Goal: Transaction & Acquisition: Purchase product/service

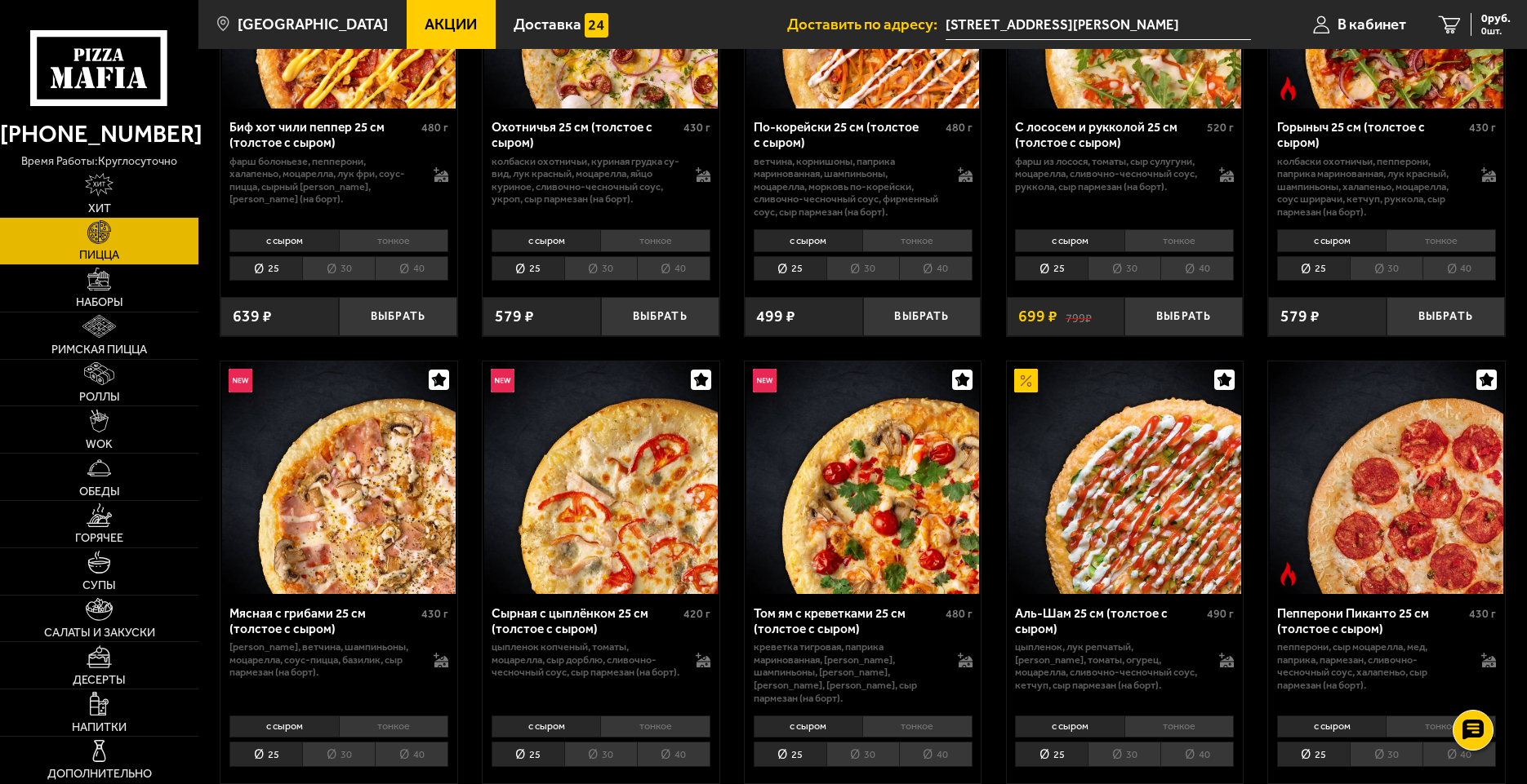
scroll to position [327, 0]
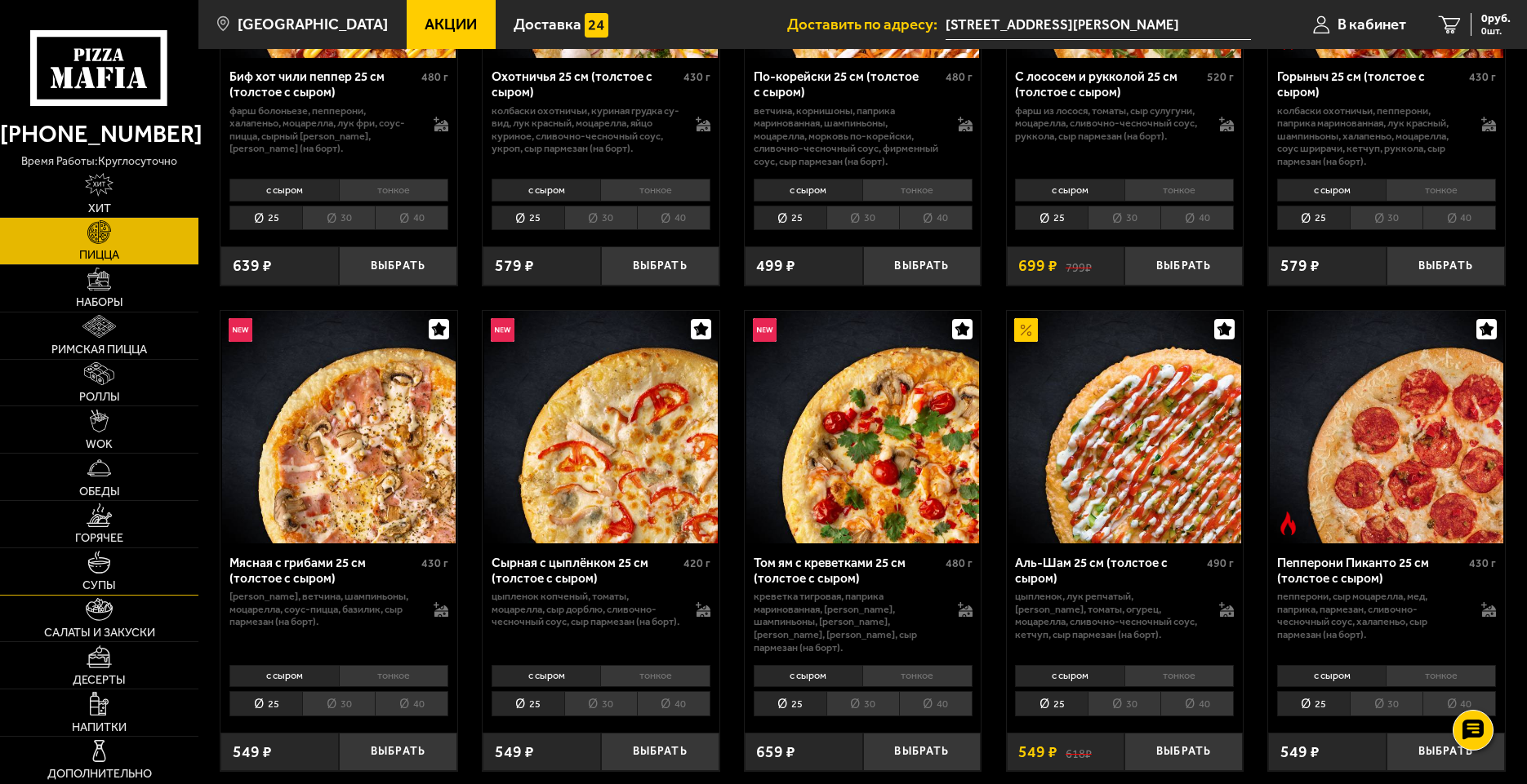
click at [113, 577] on link "Супы" at bounding box center [99, 572] width 198 height 47
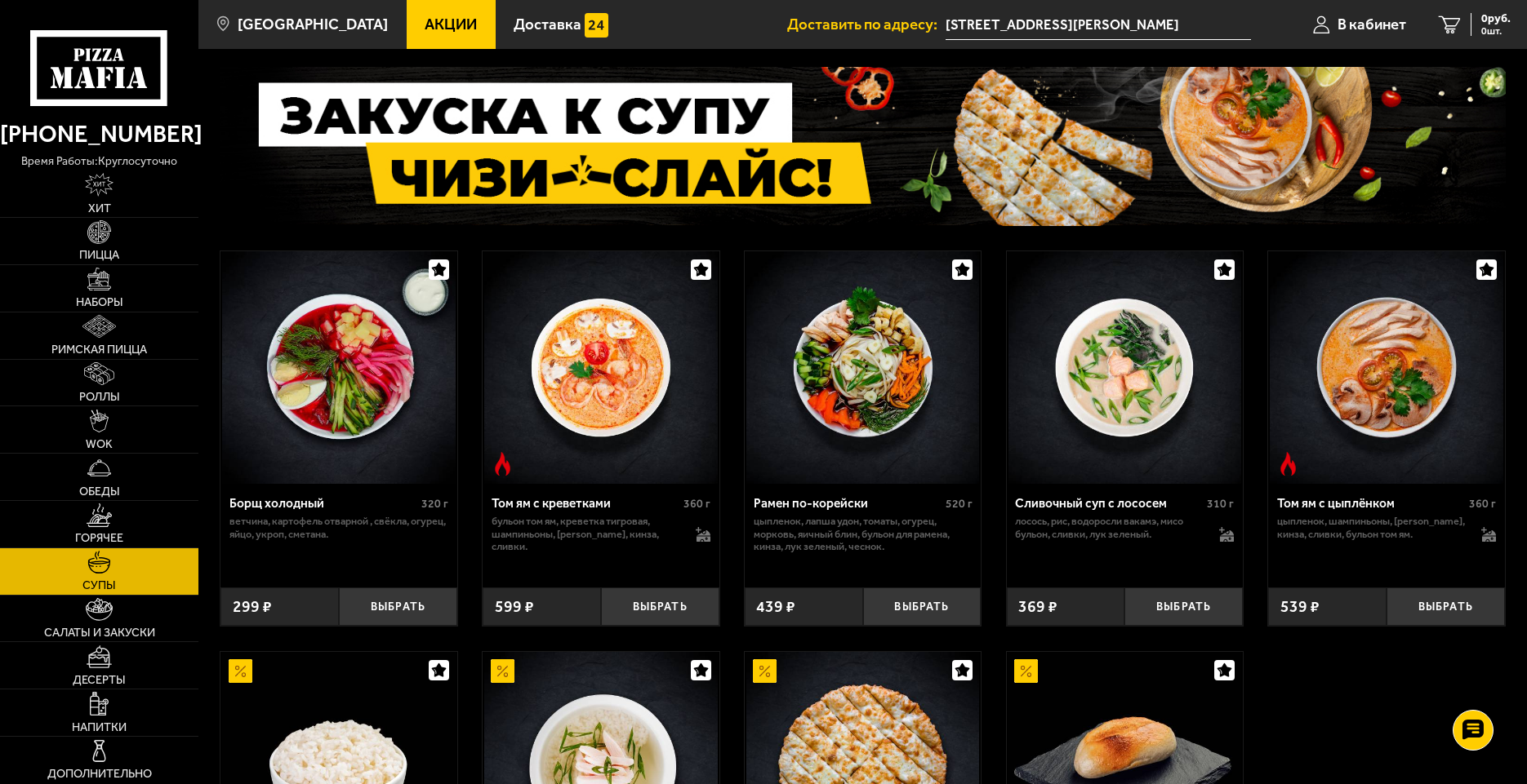
scroll to position [82, 0]
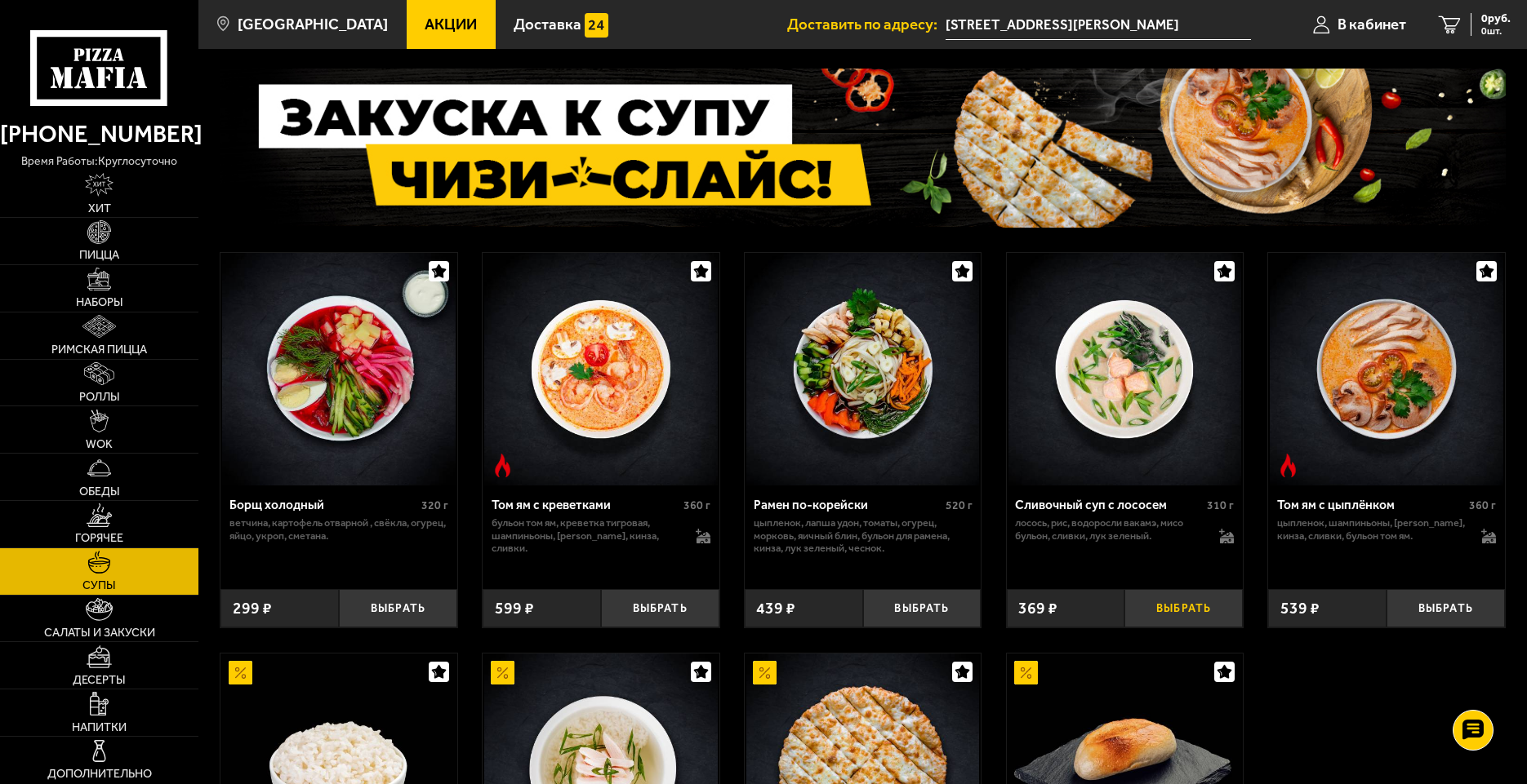
click at [1180, 602] on button "Выбрать" at bounding box center [1183, 609] width 118 height 39
click at [116, 623] on link "Салаты и закуски" at bounding box center [99, 619] width 198 height 47
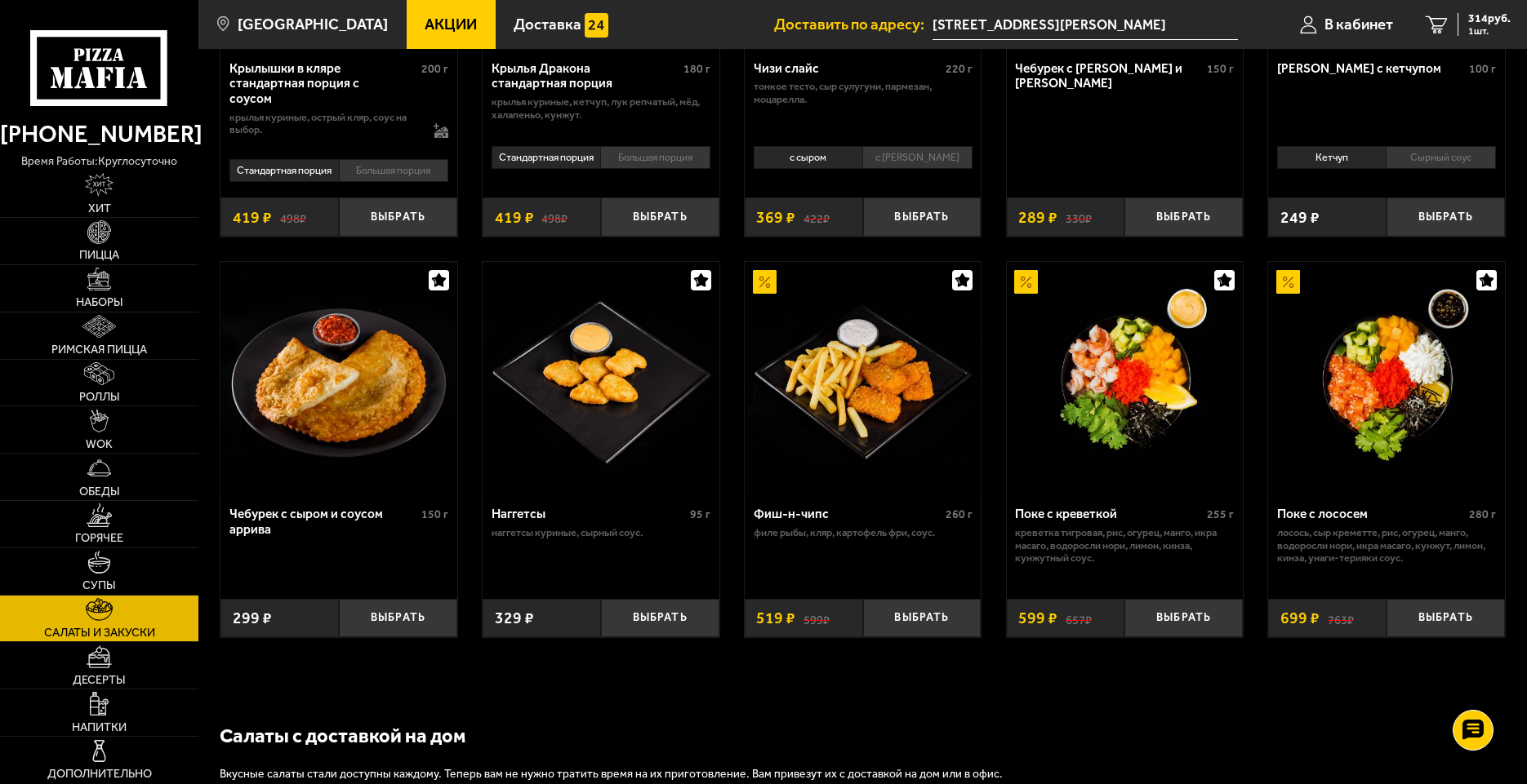
scroll to position [816, 0]
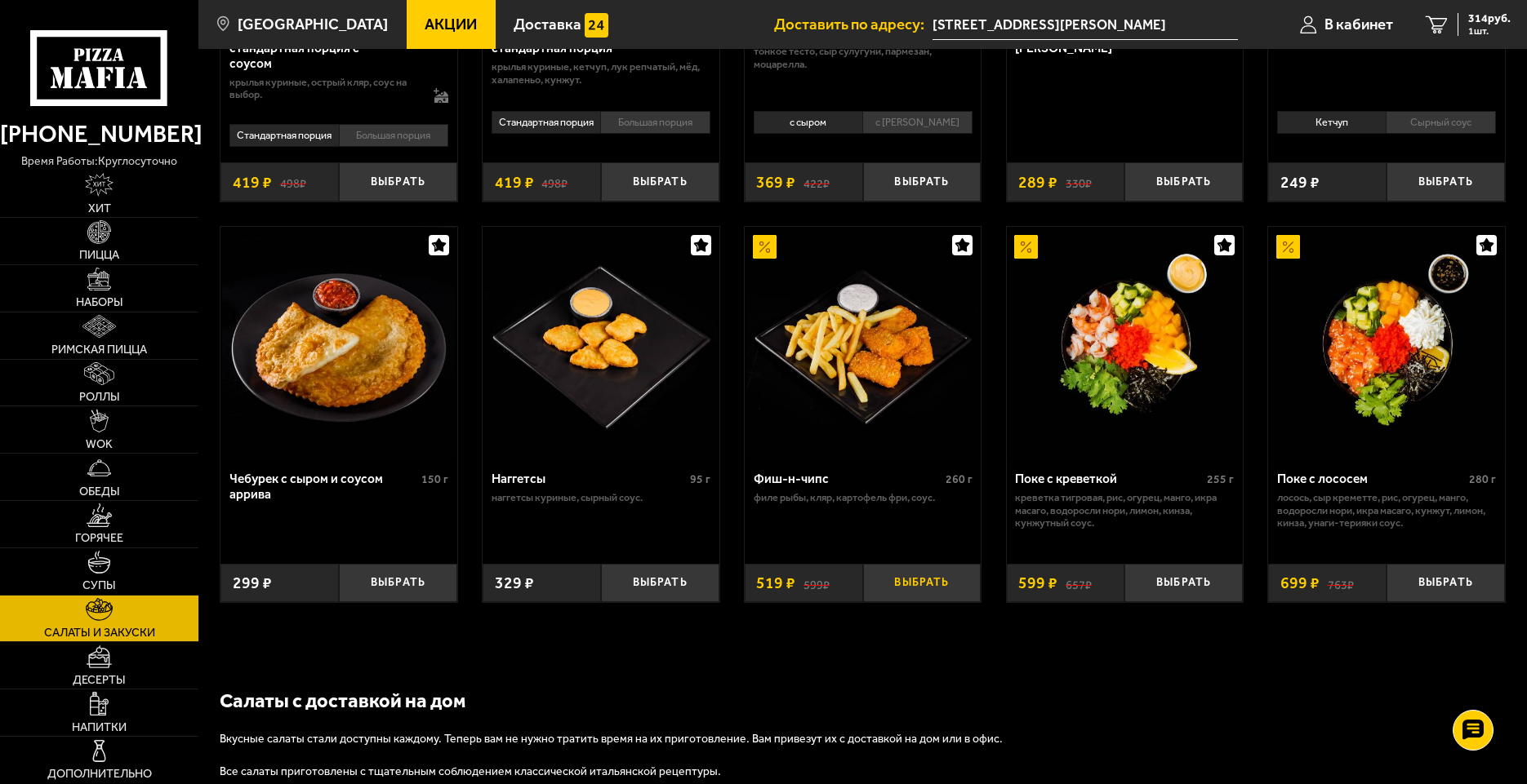
click at [926, 590] on button "Выбрать" at bounding box center [921, 584] width 118 height 39
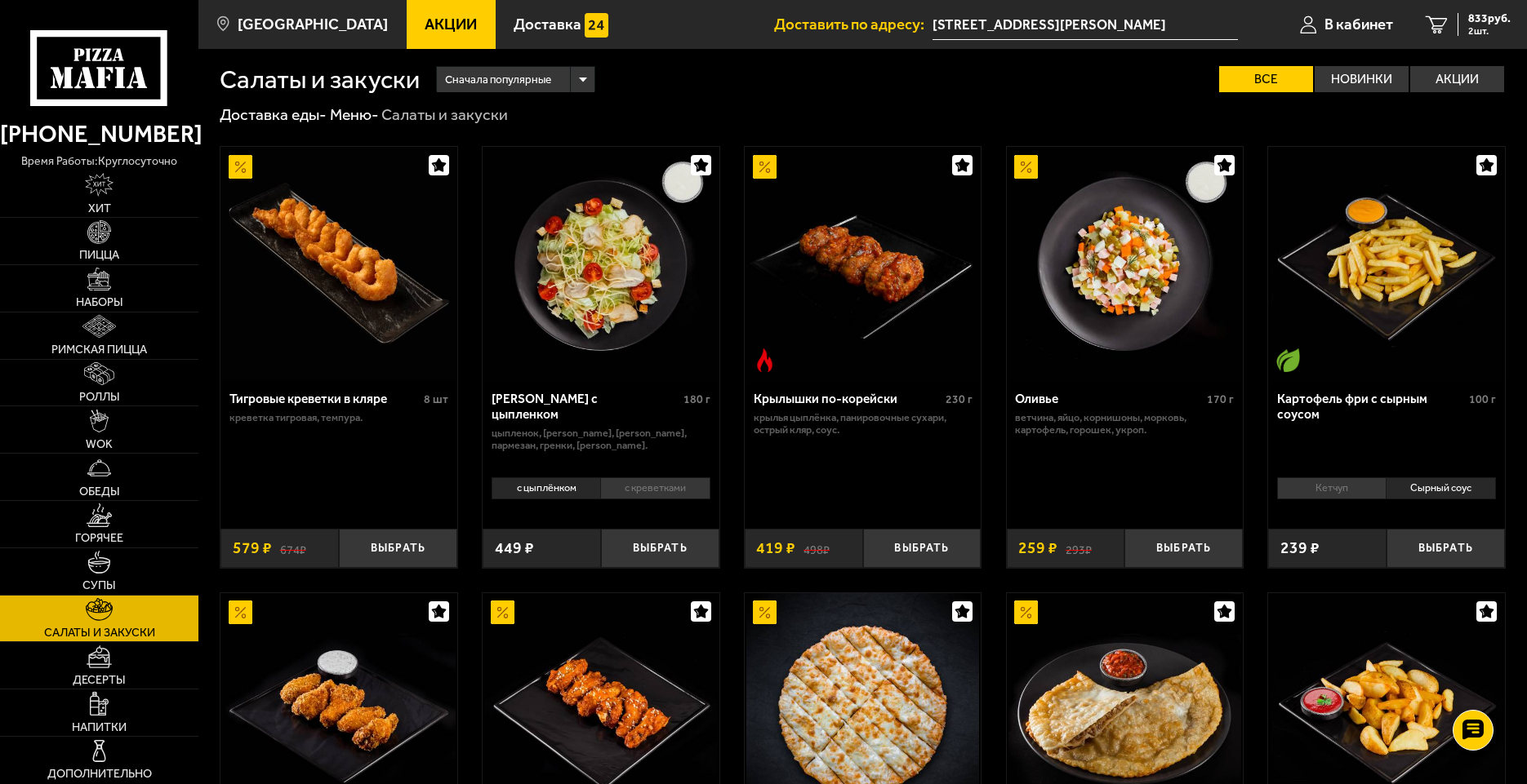
scroll to position [0, 0]
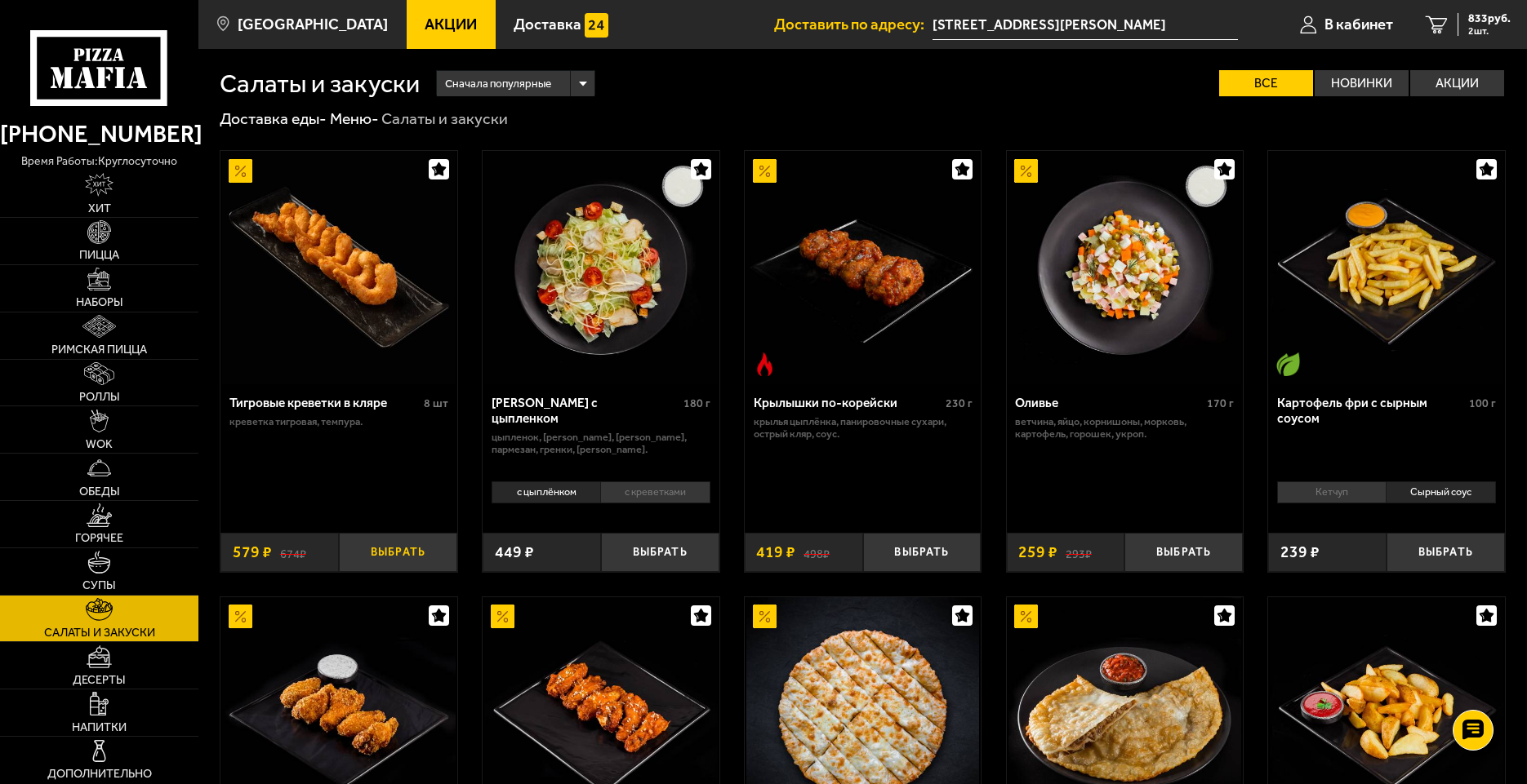
click at [400, 547] on button "Выбрать" at bounding box center [398, 552] width 118 height 39
click at [1479, 20] on span "1412 руб." at bounding box center [1486, 19] width 49 height 11
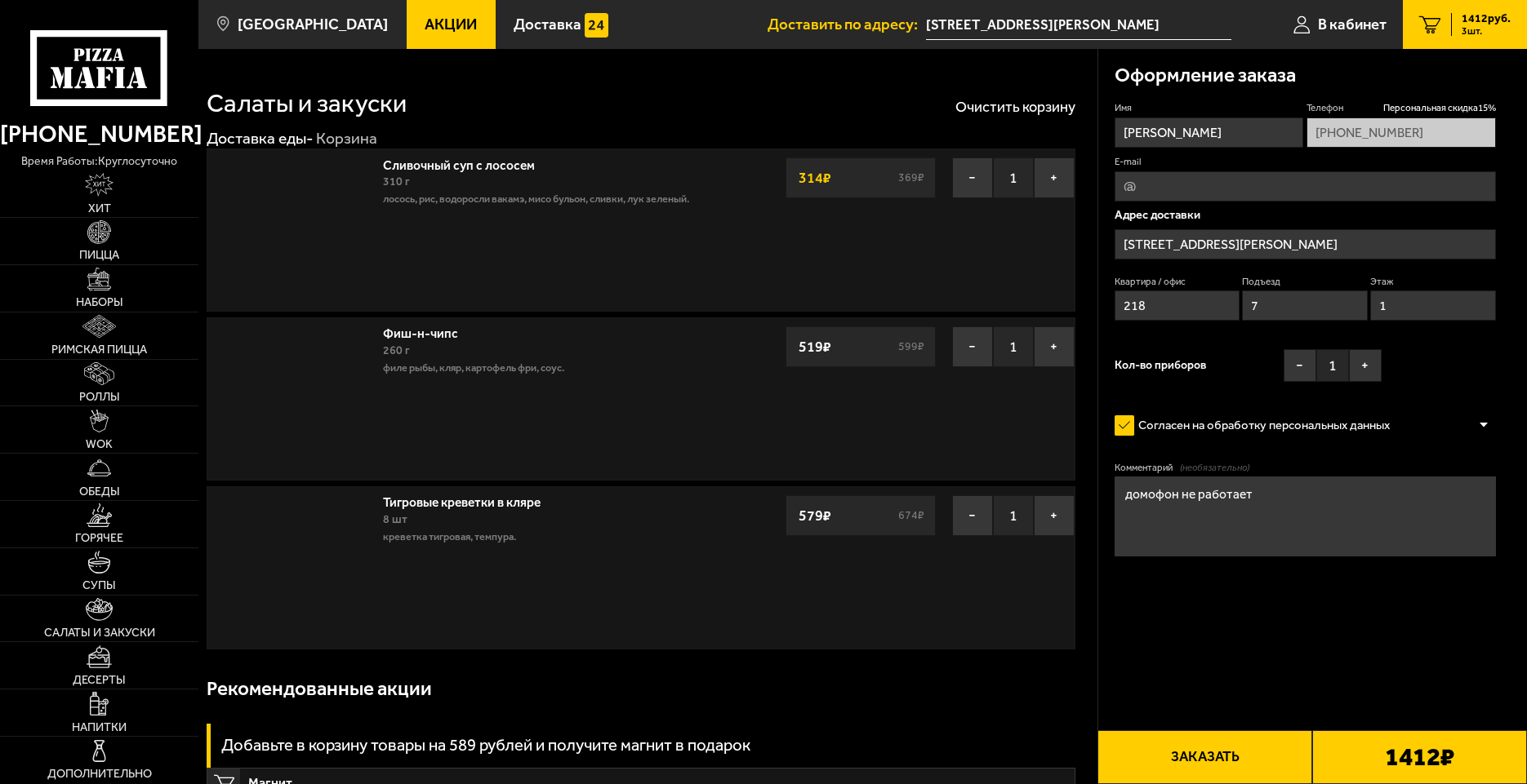
type input "[STREET_ADDRESS][PERSON_NAME]"
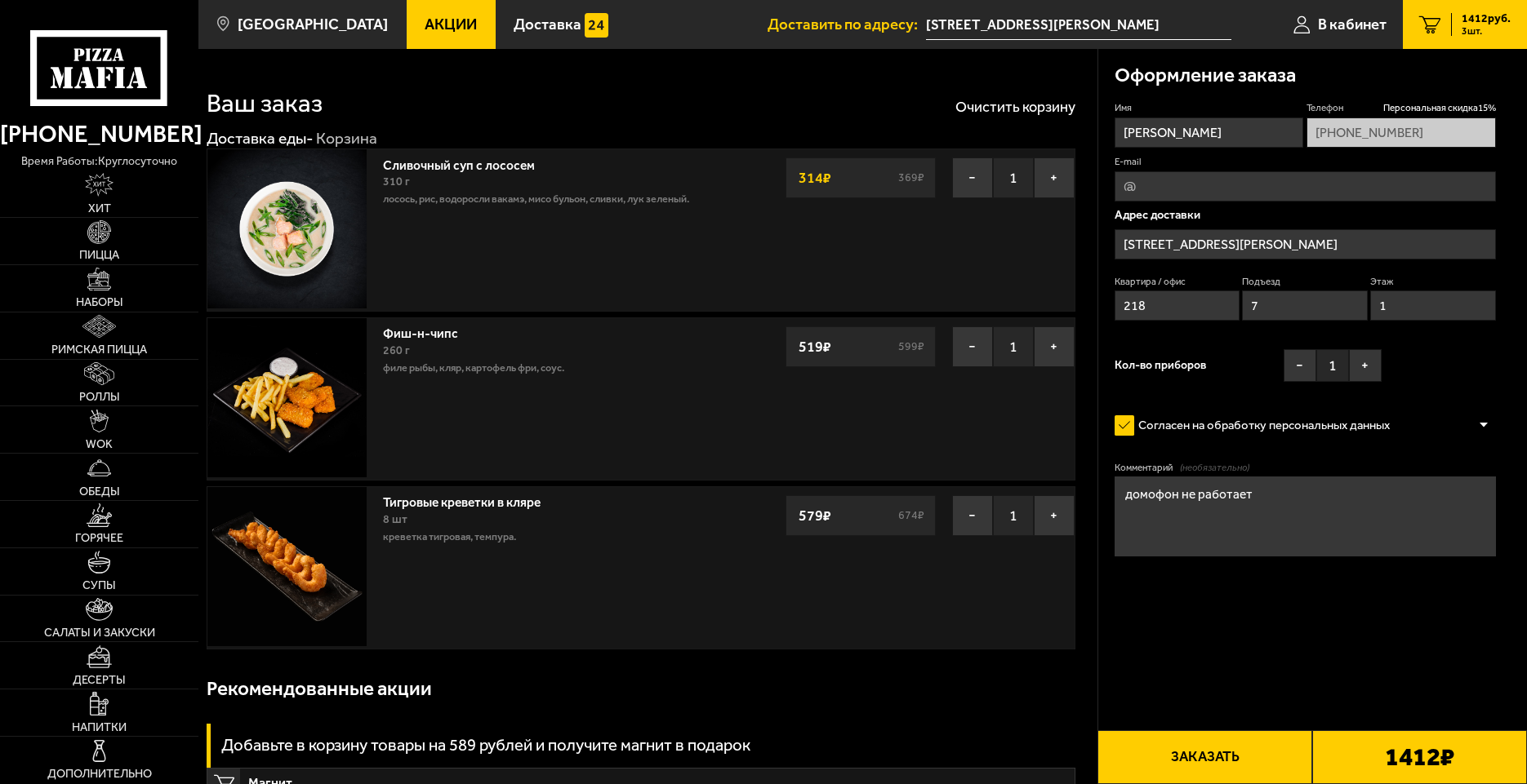
click at [1182, 763] on button "Заказать" at bounding box center [1205, 757] width 214 height 54
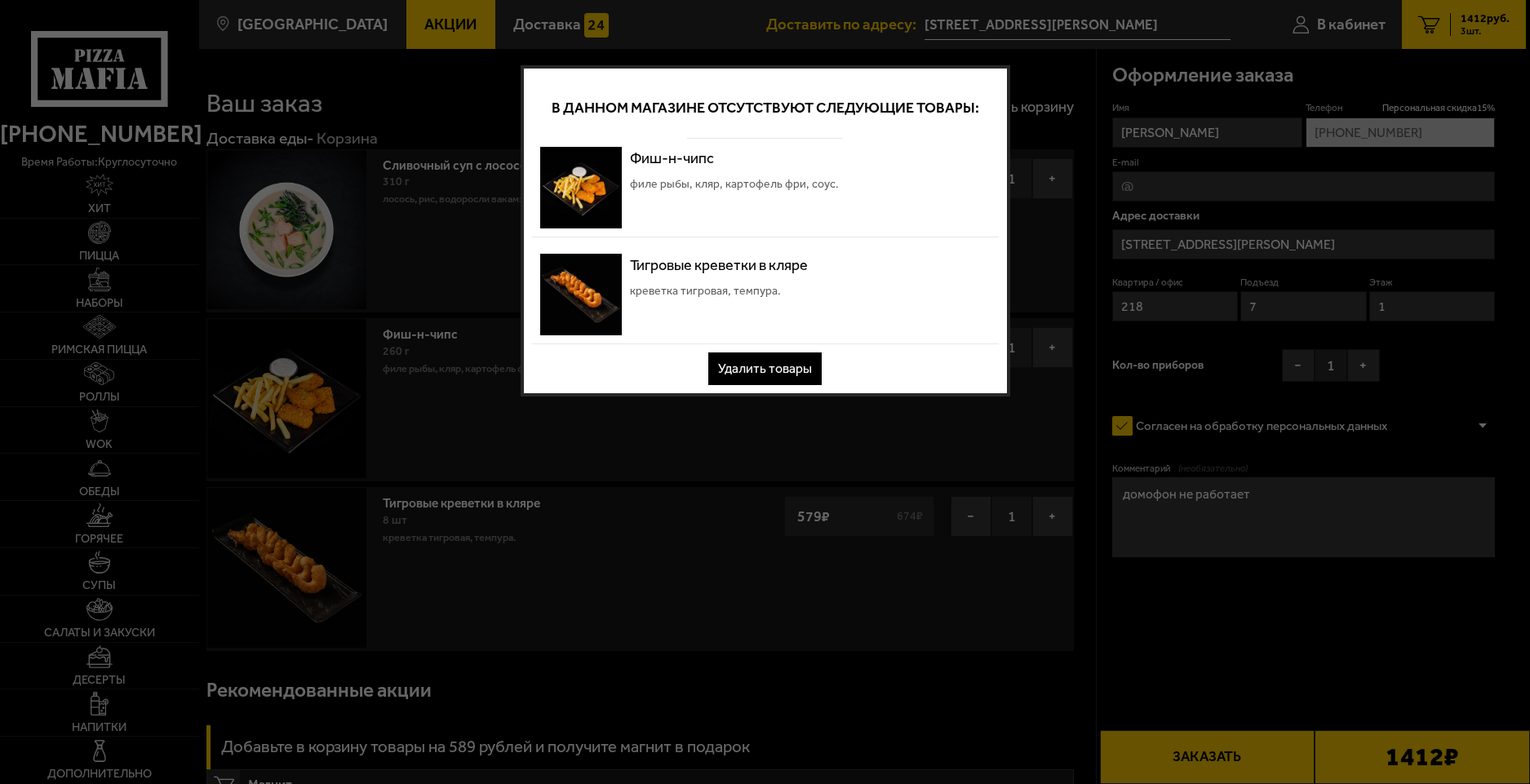
drag, startPoint x: 781, startPoint y: 373, endPoint x: 790, endPoint y: 379, distance: 10.8
click at [789, 378] on button "Удалить товары" at bounding box center [765, 369] width 114 height 33
